Goal: Task Accomplishment & Management: Use online tool/utility

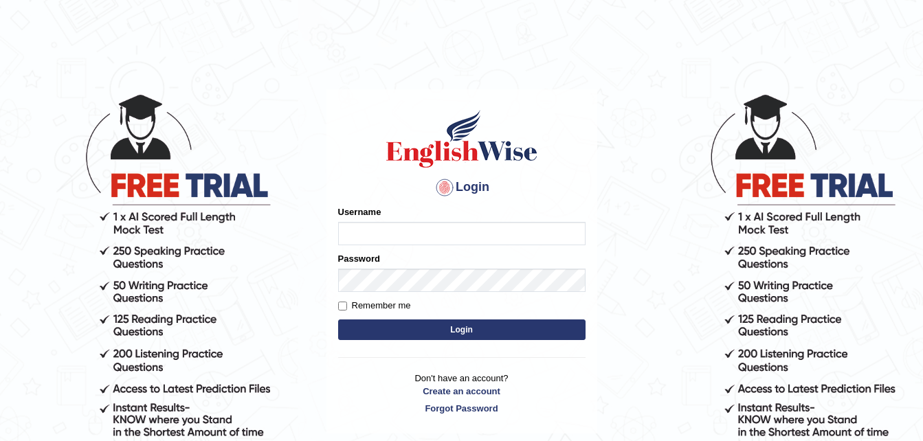
type input "dngwenya"
click at [476, 327] on button "Login" at bounding box center [461, 330] width 247 height 21
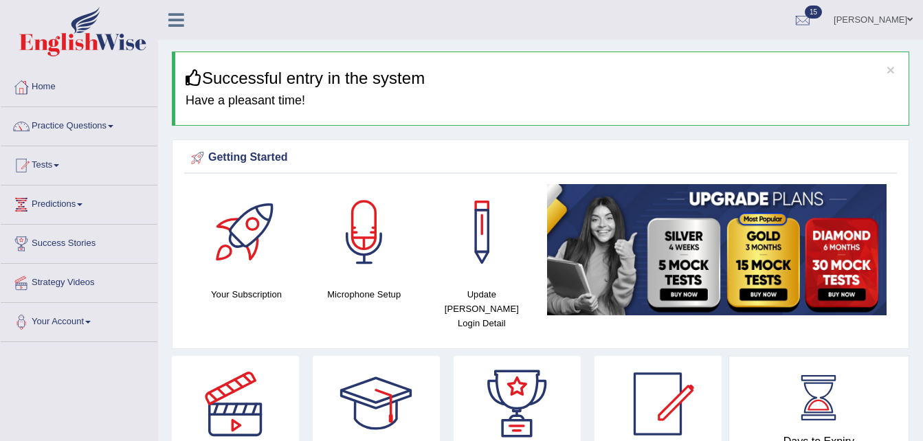
click at [113, 127] on span at bounding box center [110, 126] width 5 height 3
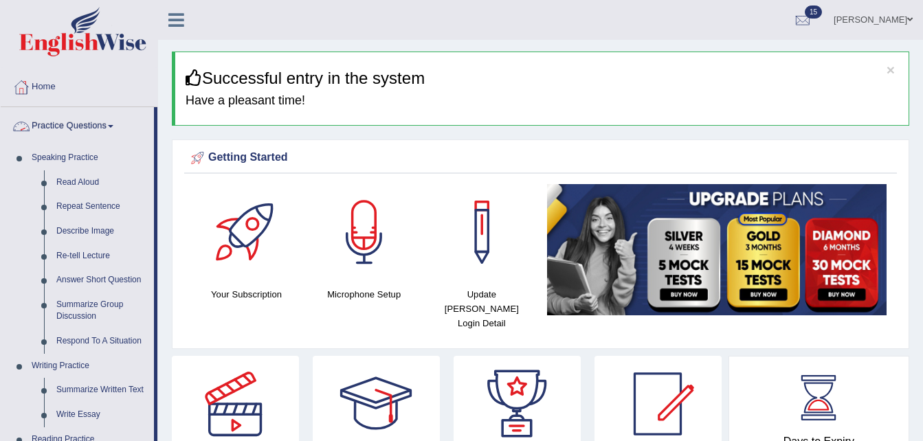
click at [113, 127] on span at bounding box center [110, 126] width 5 height 3
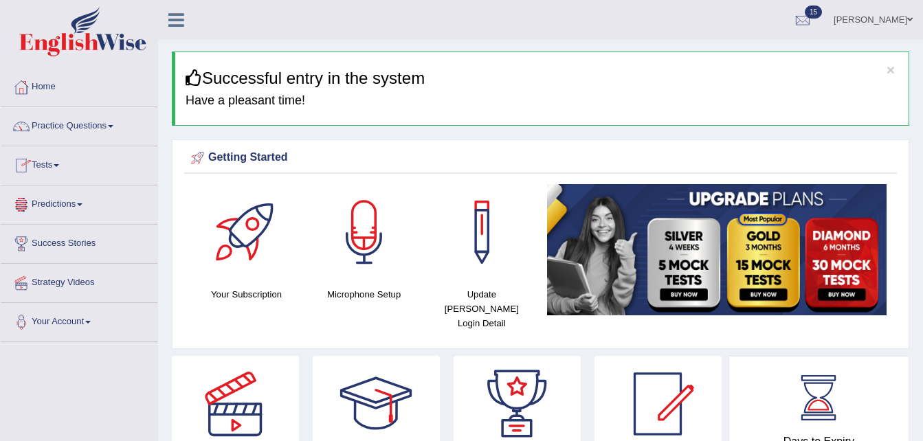
click at [59, 166] on span at bounding box center [56, 165] width 5 height 3
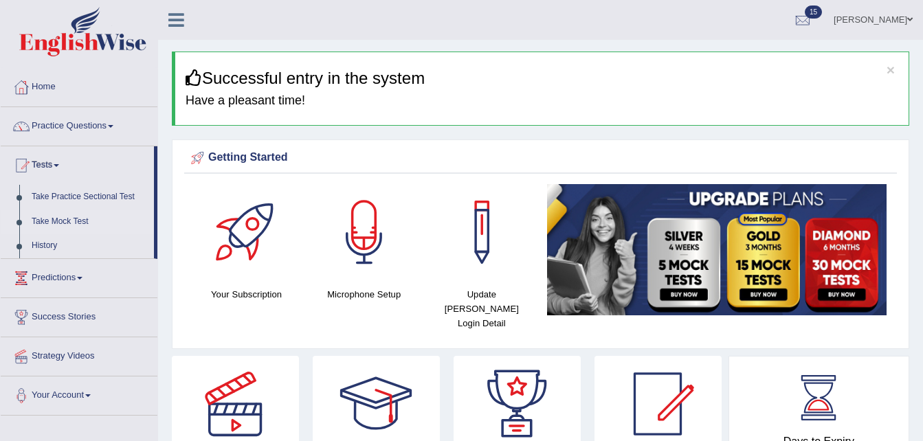
click at [57, 217] on link "Take Mock Test" at bounding box center [89, 222] width 129 height 25
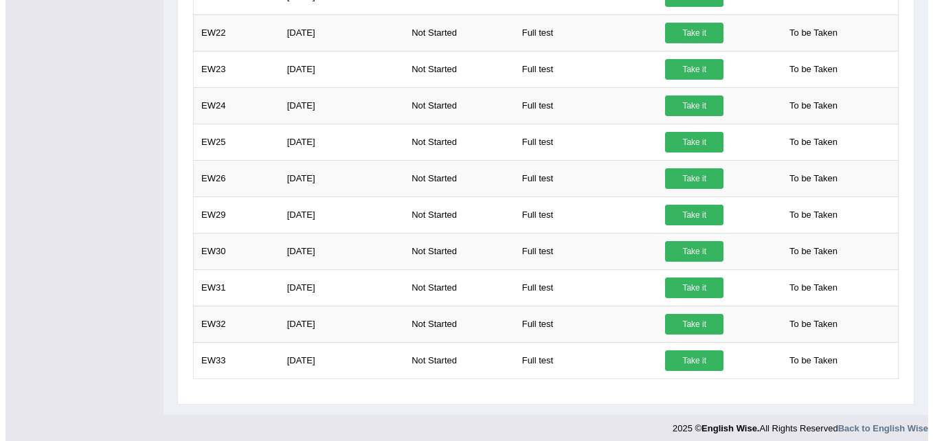
scroll to position [439, 0]
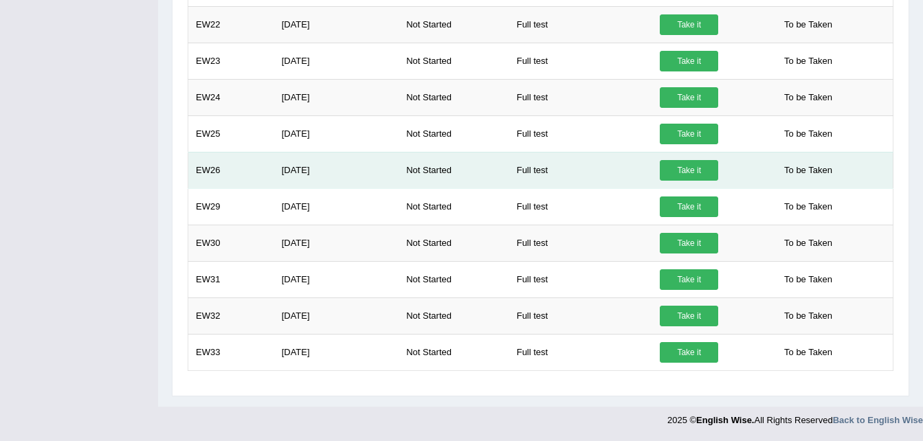
click at [688, 169] on link "Take it" at bounding box center [689, 170] width 58 height 21
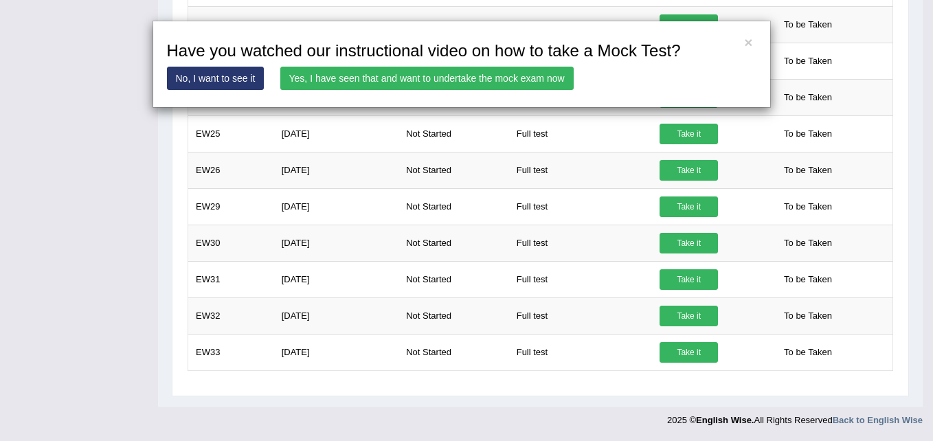
click at [513, 76] on link "Yes, I have seen that and want to undertake the mock exam now" at bounding box center [426, 78] width 293 height 23
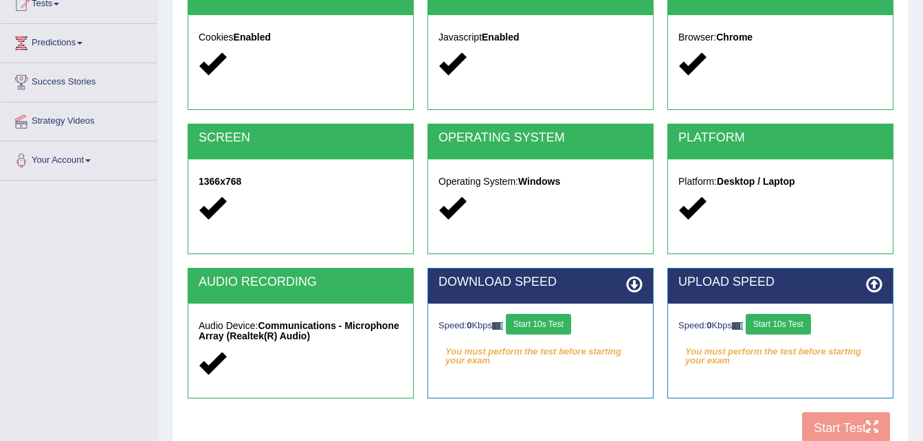
scroll to position [165, 0]
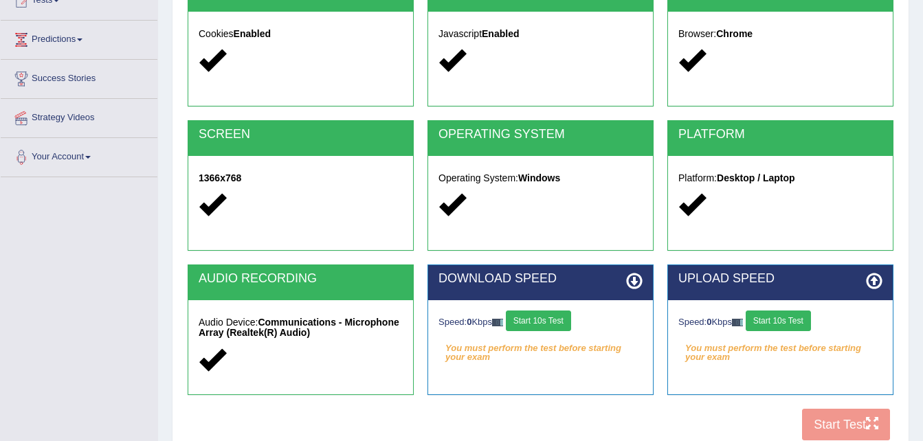
click at [540, 321] on button "Start 10s Test" at bounding box center [538, 321] width 65 height 21
click at [774, 322] on button "Start 10s Test" at bounding box center [778, 321] width 65 height 21
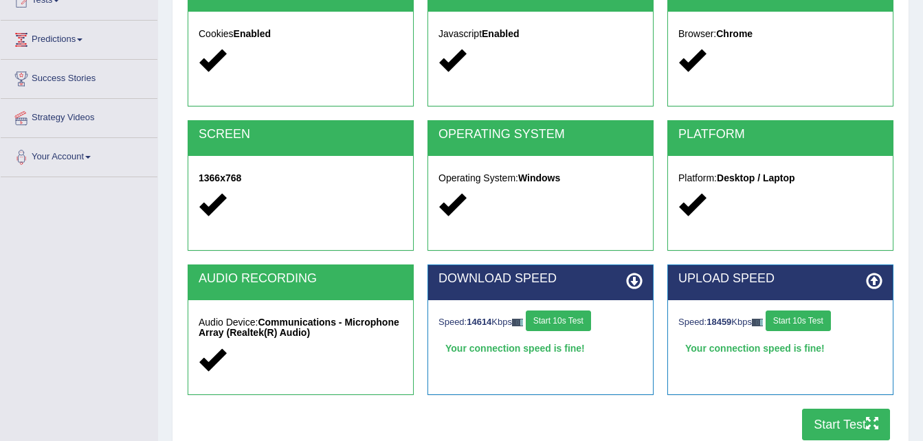
click at [832, 423] on button "Start Test" at bounding box center [846, 425] width 88 height 32
